Goal: Navigation & Orientation: Find specific page/section

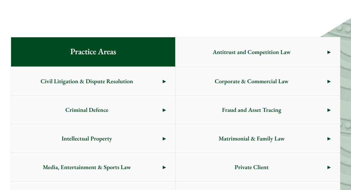
scroll to position [323, 0]
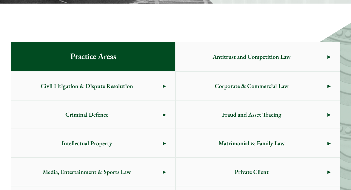
click at [253, 158] on span "Private Client" at bounding box center [252, 172] width 152 height 28
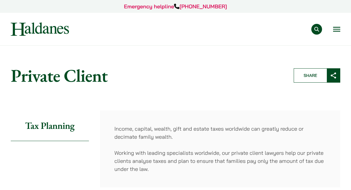
click at [31, 30] on img at bounding box center [40, 28] width 58 height 13
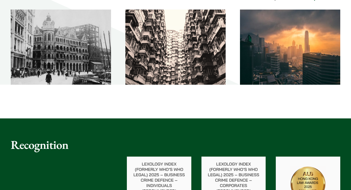
scroll to position [923, 0]
